Goal: Navigation & Orientation: Find specific page/section

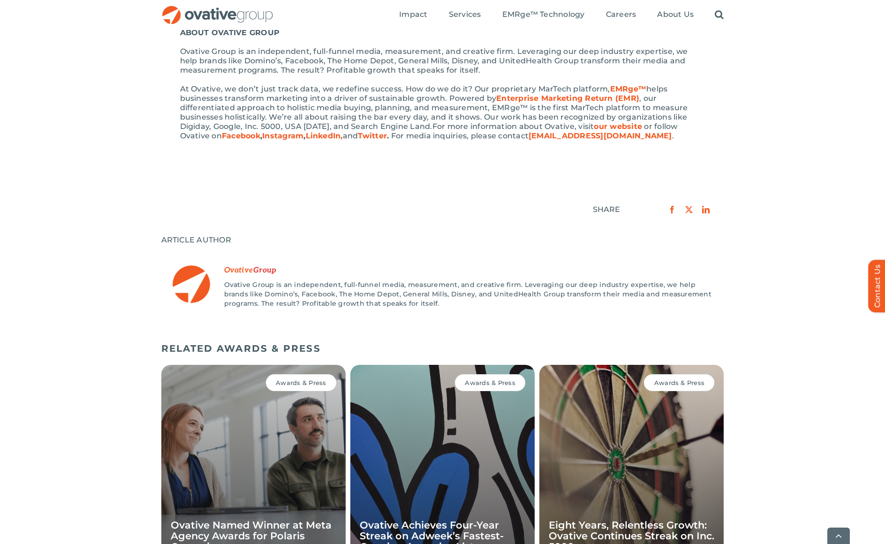
scroll to position [800, 0]
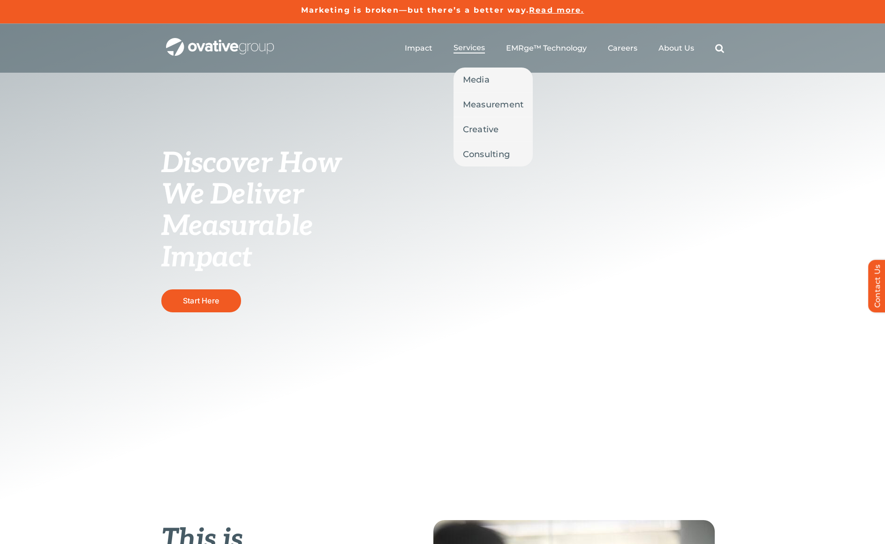
click at [476, 47] on span "Services" at bounding box center [468, 47] width 31 height 9
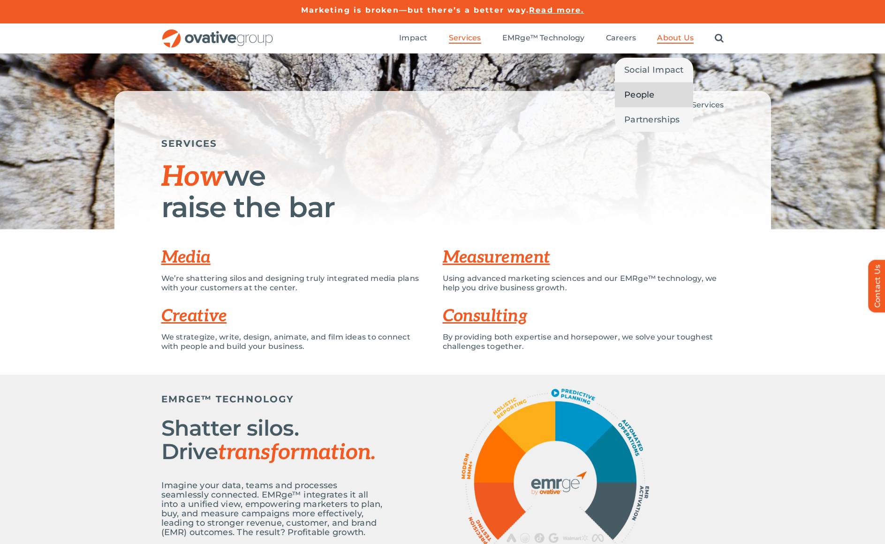
click at [655, 95] on link "People" at bounding box center [654, 95] width 78 height 24
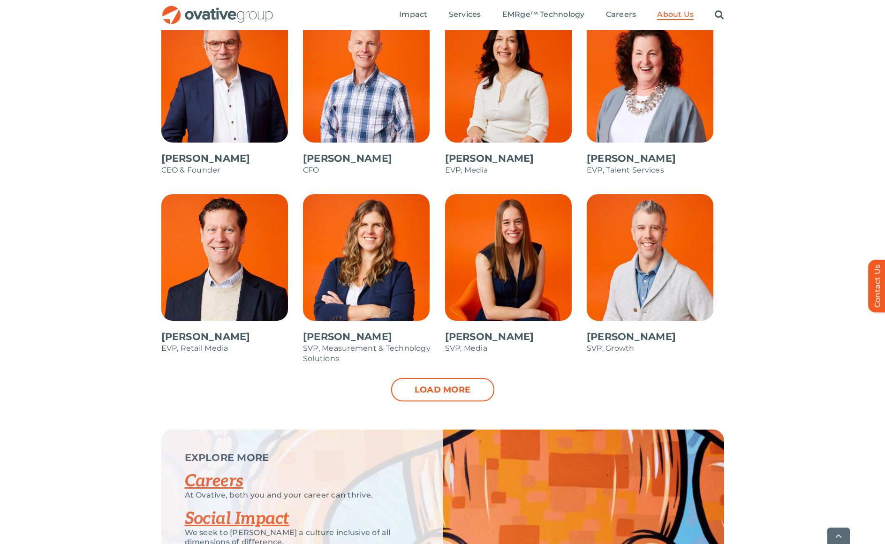
scroll to position [844, 0]
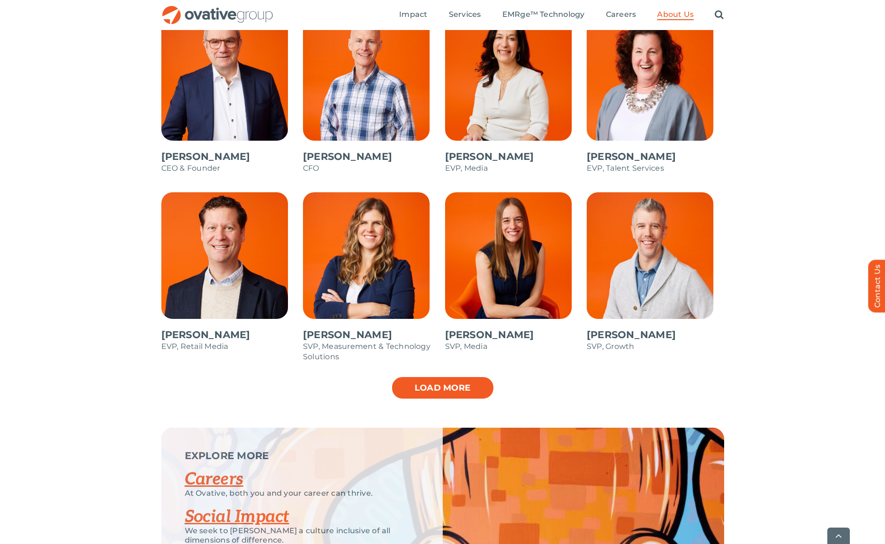
click at [469, 385] on link "Load more" at bounding box center [442, 387] width 103 height 23
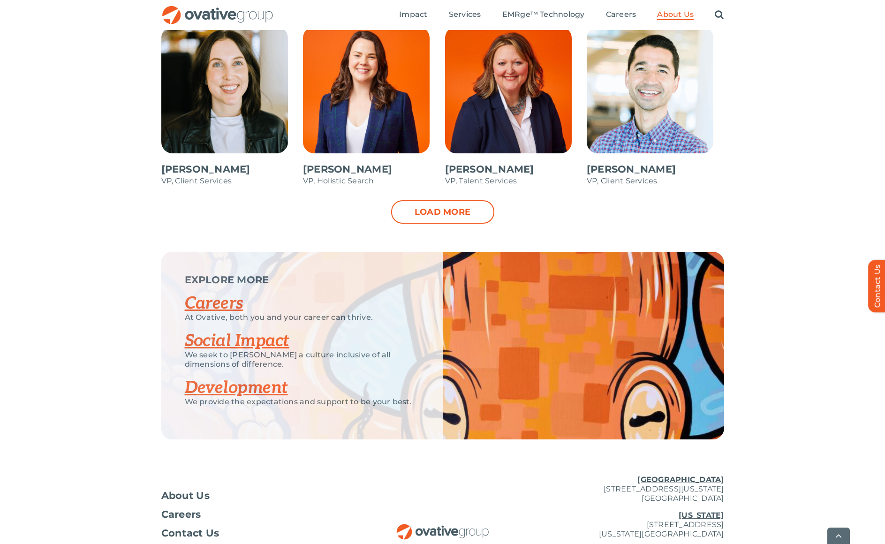
scroll to position [1406, 0]
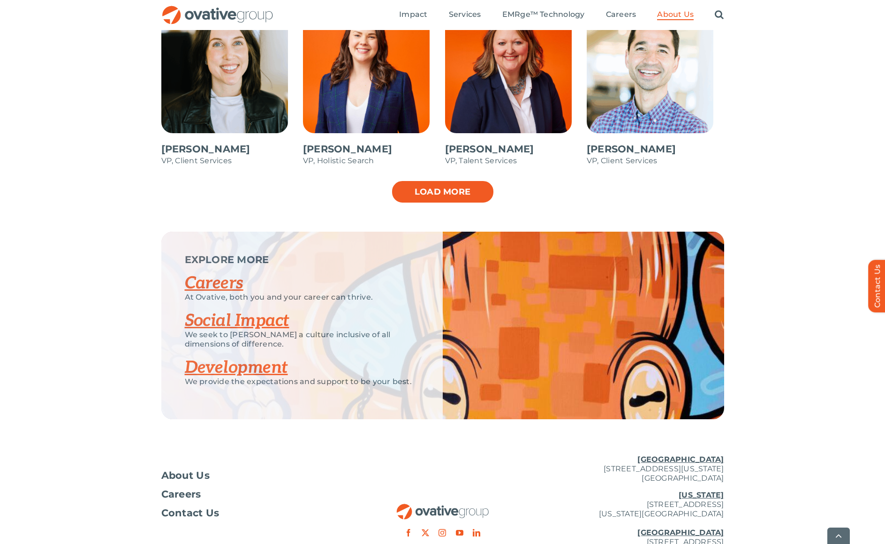
click at [435, 185] on link "Load more" at bounding box center [442, 191] width 103 height 23
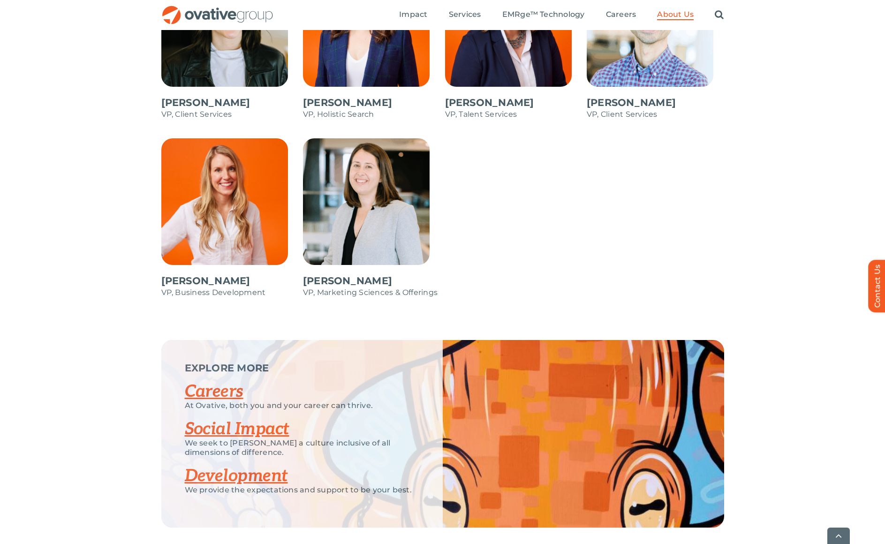
scroll to position [1453, 0]
